Goal: Task Accomplishment & Management: Manage account settings

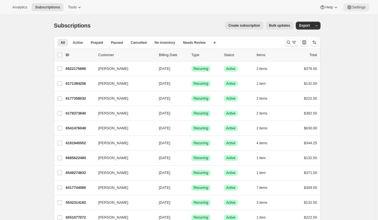
click at [356, 8] on span "Settings" at bounding box center [358, 7] width 13 height 4
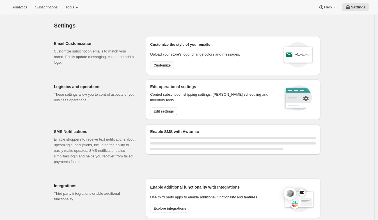
click at [164, 63] on span "Customize" at bounding box center [161, 65] width 17 height 4
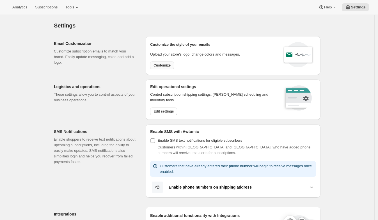
click at [170, 64] on span "Customize" at bounding box center [161, 65] width 17 height 4
select select "subscriptionMessage"
select select "5"
select select "15"
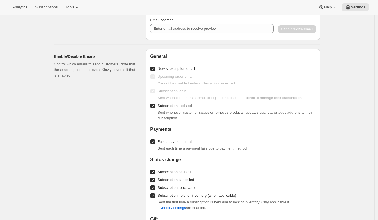
type input "It's nearly wine time!"
type textarea "Get your wine rack ready! Click the link below if you would like to update or c…"
select select "14"
type input "[PERSON_NAME] Domain"
type input "[EMAIL_ADDRESS][DOMAIN_NAME]"
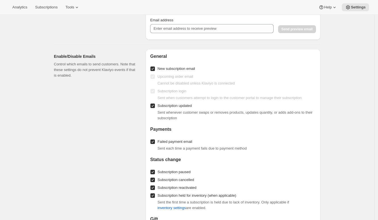
checkbox input "true"
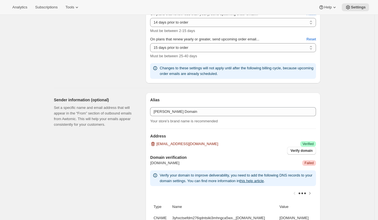
scroll to position [208, 0]
